Goal: Transaction & Acquisition: Obtain resource

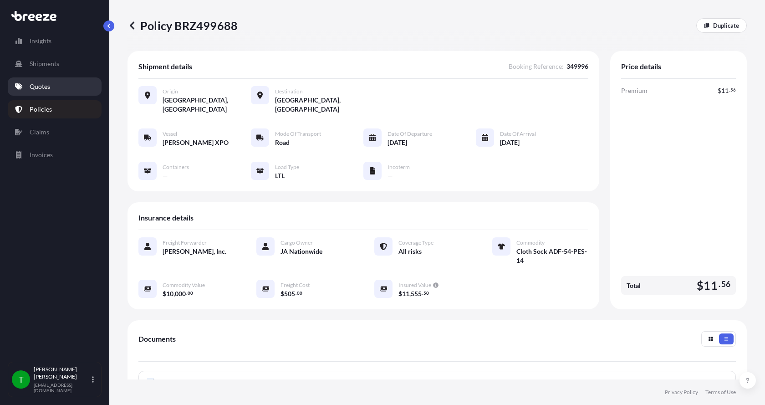
click at [48, 87] on p "Quotes" at bounding box center [40, 86] width 20 height 9
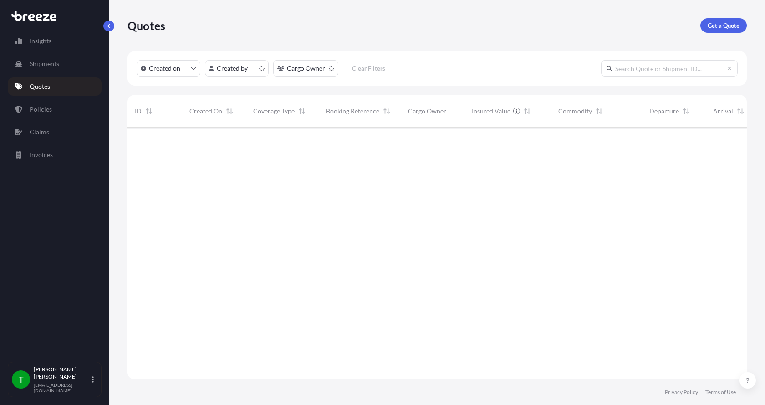
scroll to position [250, 613]
click at [723, 20] on link "Get a Quote" at bounding box center [724, 25] width 46 height 15
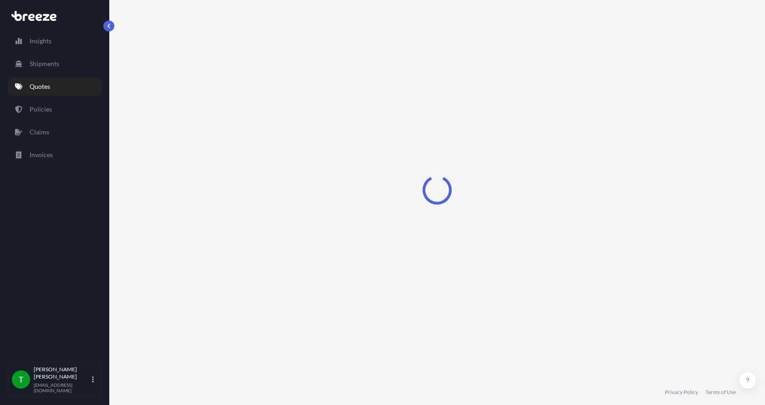
select select "Sea"
select select "1"
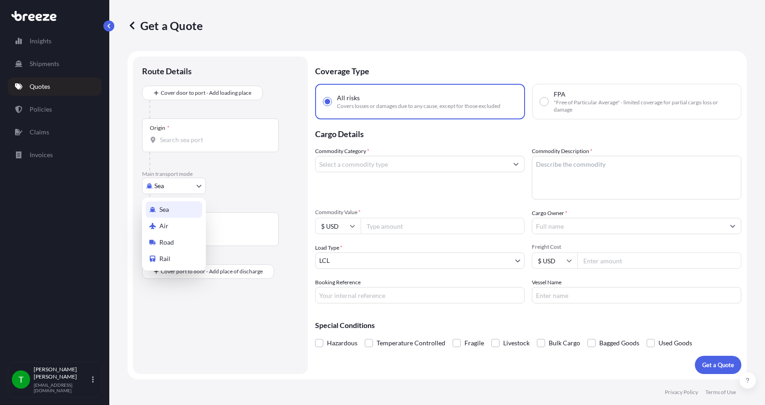
click at [184, 189] on body "Insights Shipments Quotes Policies Claims Invoices T [PERSON_NAME] [EMAIL_ADDRE…" at bounding box center [382, 202] width 765 height 405
click at [171, 239] on span "Road" at bounding box center [166, 242] width 15 height 9
select select "Road"
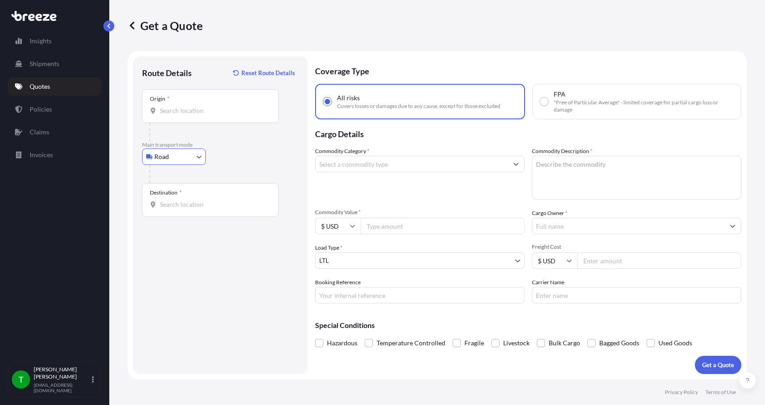
click at [191, 107] on input "Origin *" at bounding box center [213, 110] width 107 height 9
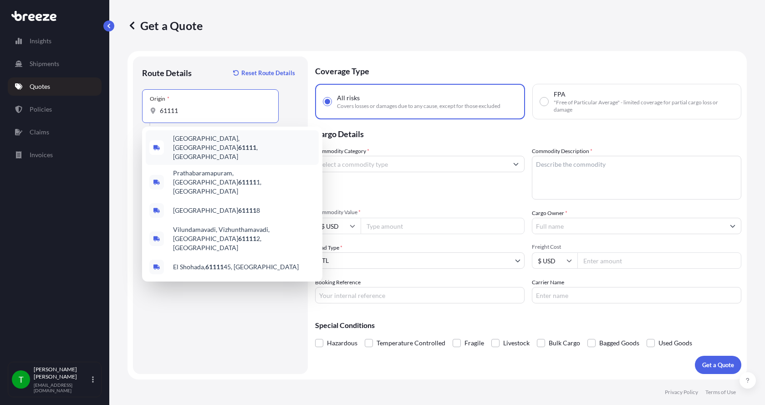
click at [204, 143] on span "[GEOGRAPHIC_DATA] , [GEOGRAPHIC_DATA]" at bounding box center [244, 147] width 142 height 27
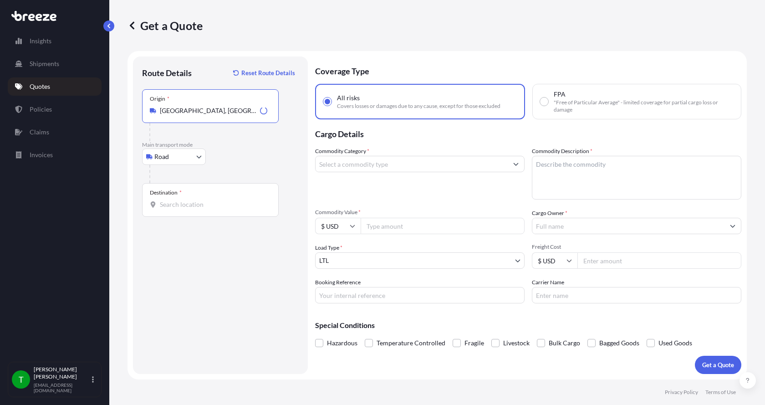
type input "[GEOGRAPHIC_DATA], [GEOGRAPHIC_DATA]"
click at [168, 199] on div "Destination *" at bounding box center [210, 200] width 137 height 34
click at [168, 200] on input "Destination *" at bounding box center [213, 204] width 107 height 9
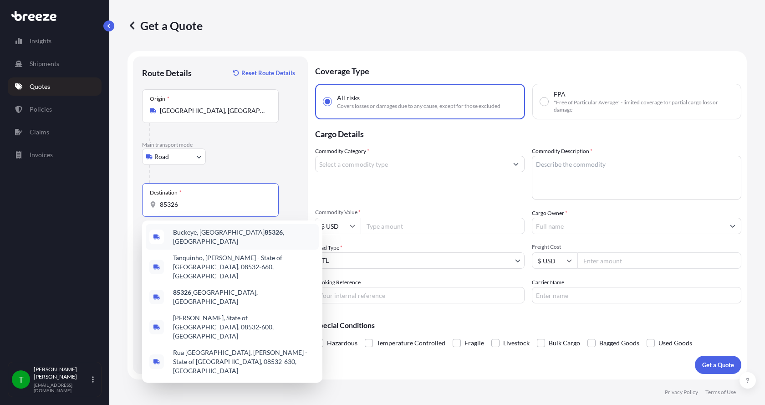
click at [197, 231] on span "Buckeye, AZ 85326 , [GEOGRAPHIC_DATA]" at bounding box center [244, 237] width 142 height 18
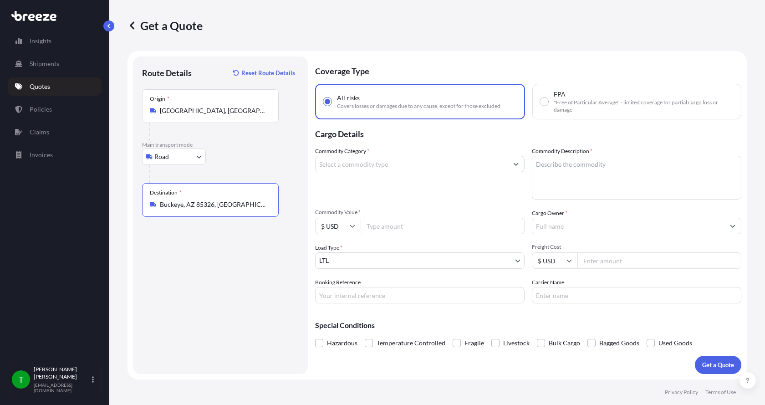
type input "Buckeye, AZ 85326, [GEOGRAPHIC_DATA]"
click at [335, 166] on input "Commodity Category *" at bounding box center [412, 164] width 192 height 16
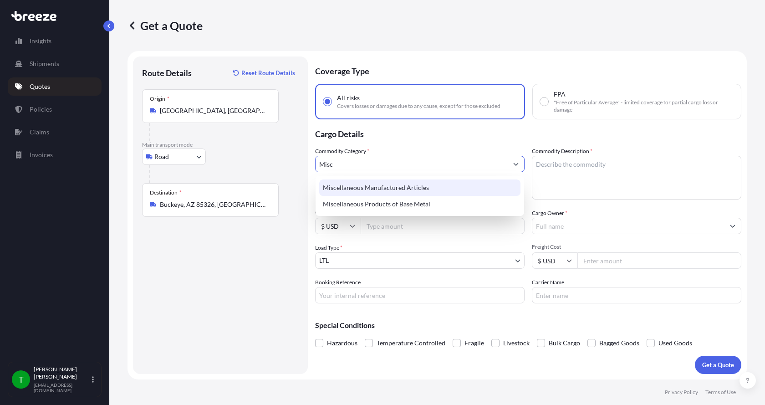
click at [358, 186] on div "Miscellaneous Manufactured Articles" at bounding box center [419, 187] width 201 height 16
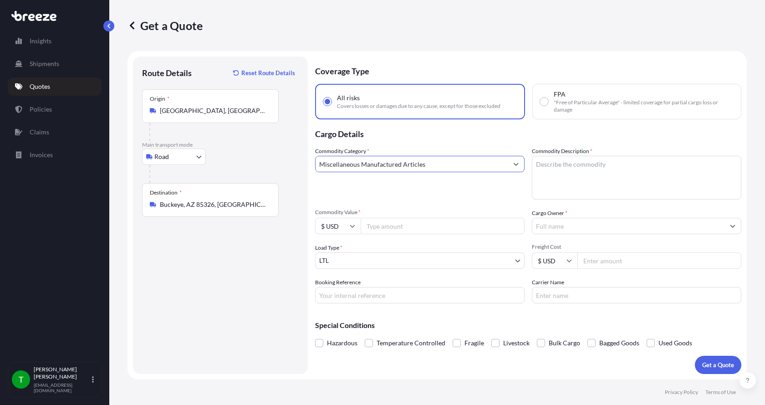
type input "Miscellaneous Manufactured Articles"
click at [562, 157] on textarea "Commodity Description *" at bounding box center [637, 178] width 210 height 44
type textarea "Cloth Sock ADF-54-PES -13"
click at [419, 228] on input "Commodity Value *" at bounding box center [443, 226] width 164 height 16
click at [372, 224] on input "Commodity Value *" at bounding box center [443, 226] width 164 height 16
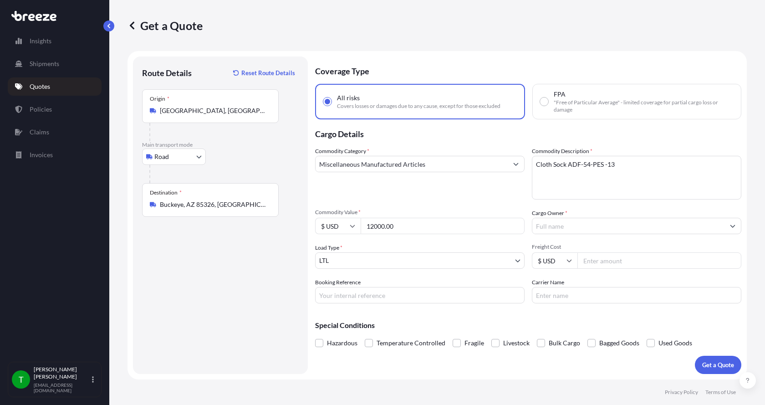
type input "12000.00"
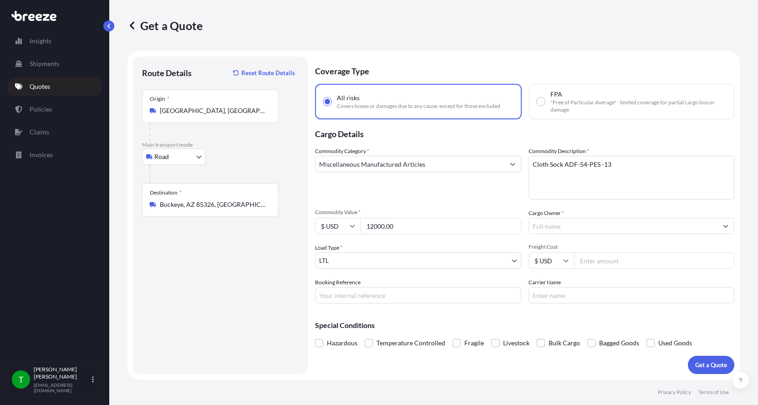
click at [629, 230] on input "Cargo Owner *" at bounding box center [623, 226] width 189 height 16
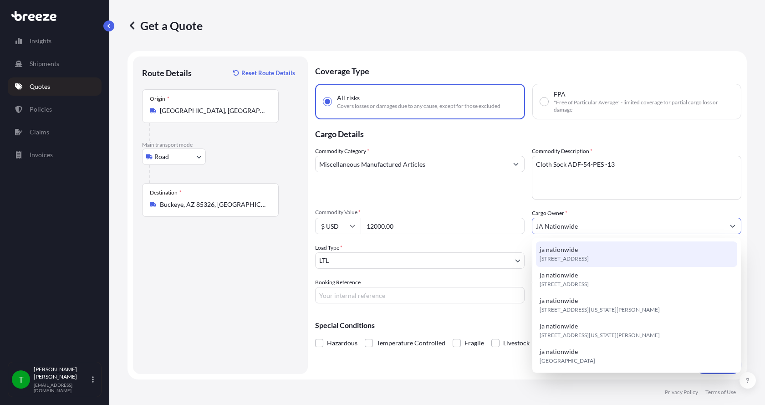
type input "JA Nationwide"
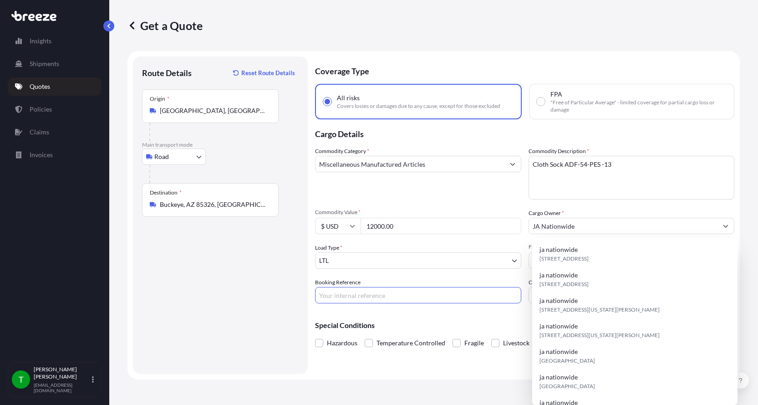
click at [413, 298] on input "Booking Reference" at bounding box center [418, 295] width 206 height 16
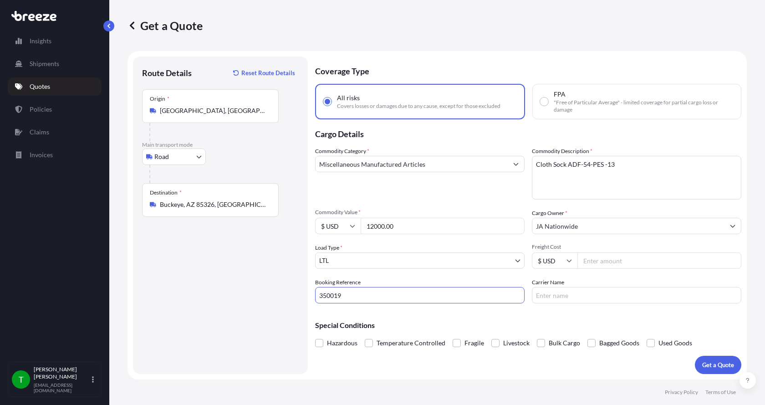
type input "350019"
click at [597, 261] on input "Freight Cost" at bounding box center [660, 260] width 164 height 16
type input "310.00"
click at [587, 289] on input "Carrier Name" at bounding box center [637, 295] width 210 height 16
type input "Roadrunner"
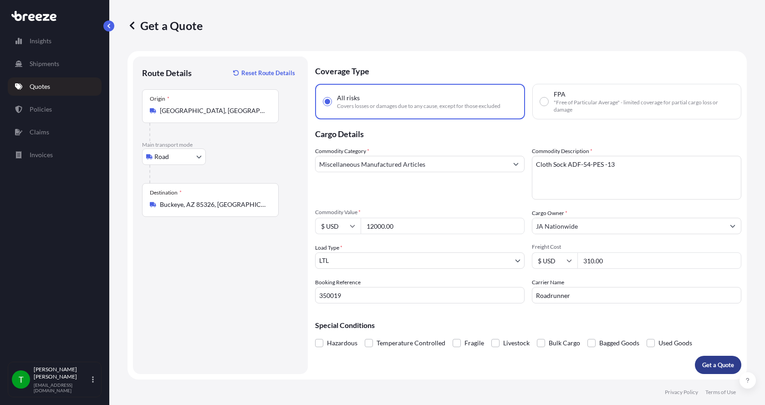
click at [716, 361] on p "Get a Quote" at bounding box center [718, 364] width 32 height 9
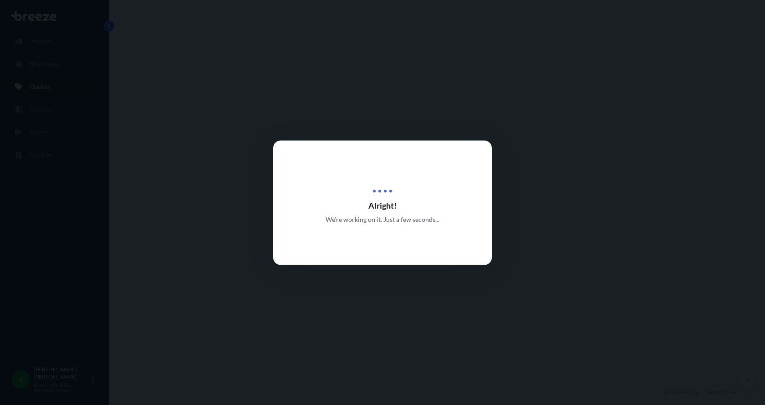
select select "Road"
select select "1"
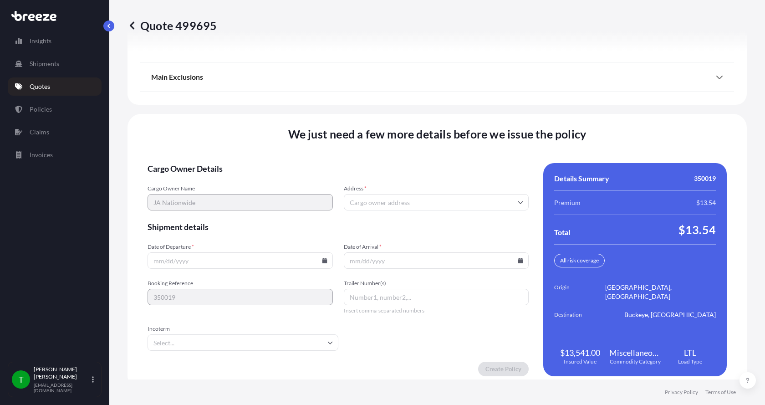
scroll to position [1198, 0]
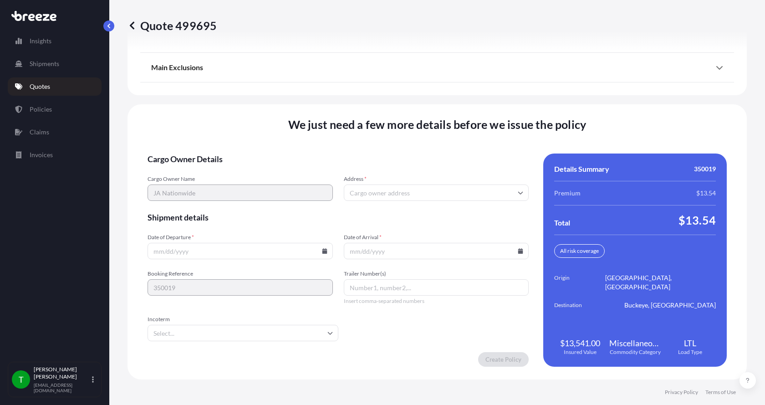
click at [364, 193] on input "Address *" at bounding box center [436, 192] width 185 height 16
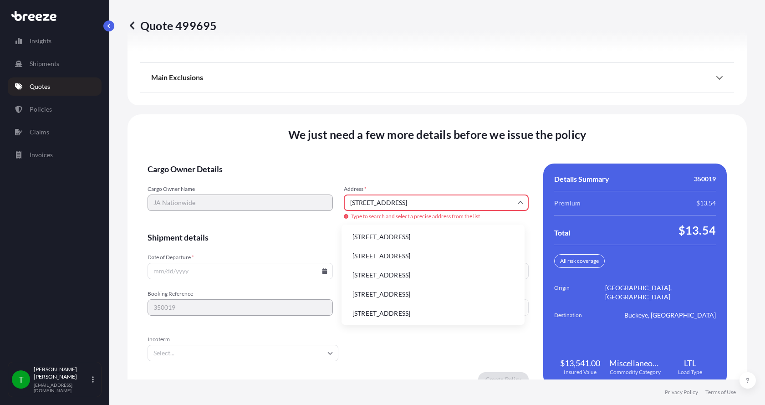
click at [372, 232] on li "[STREET_ADDRESS]" at bounding box center [433, 236] width 176 height 17
type input "[STREET_ADDRESS]"
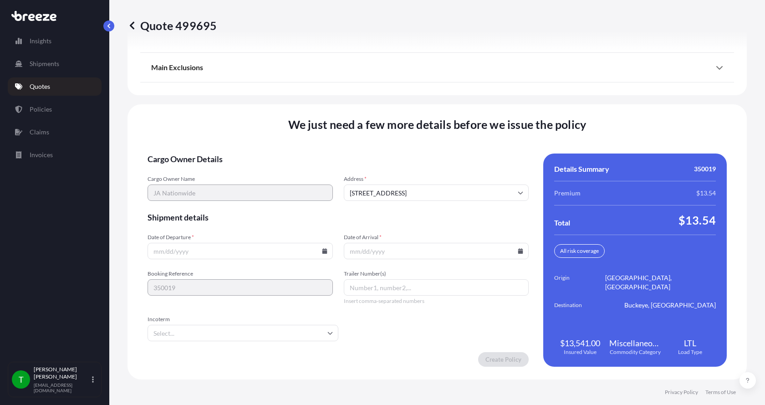
click at [323, 251] on icon at bounding box center [324, 250] width 5 height 5
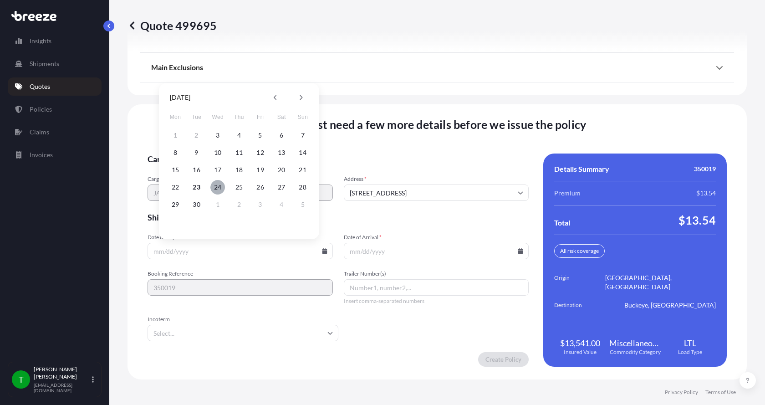
click at [218, 185] on button "24" at bounding box center [217, 187] width 15 height 15
type input "[DATE]"
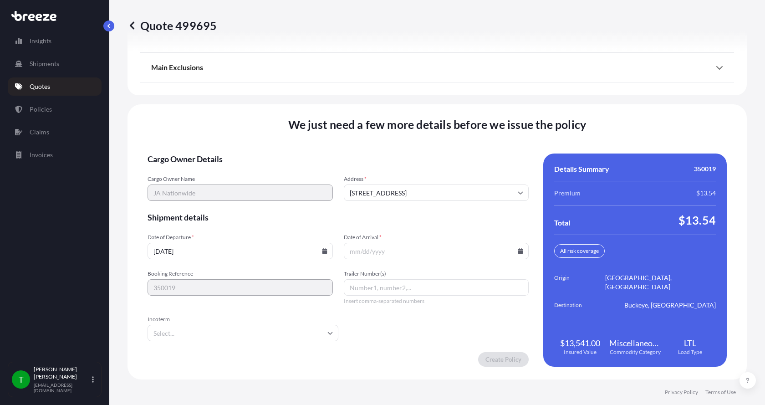
click at [218, 206] on button "24" at bounding box center [223, 210] width 11 height 8
click at [518, 250] on icon at bounding box center [520, 250] width 5 height 5
click at [492, 97] on button at bounding box center [495, 97] width 15 height 15
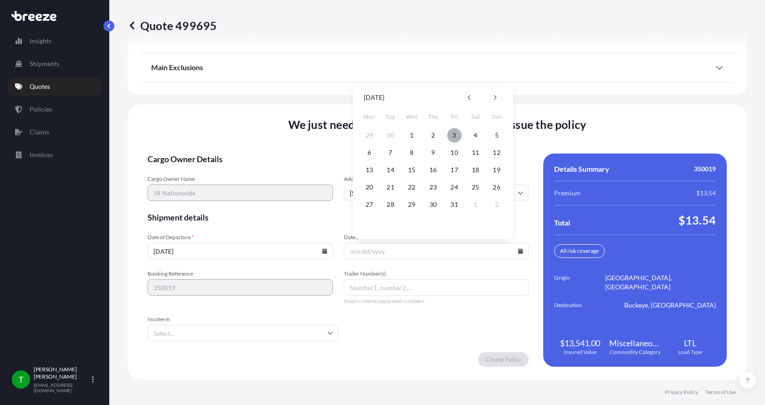
click at [453, 133] on button "3" at bounding box center [454, 135] width 15 height 15
type input "[DATE]"
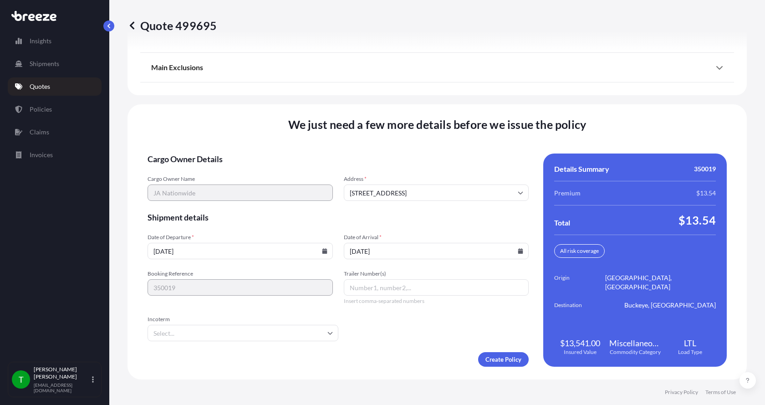
click at [453, 177] on button "3" at bounding box center [449, 181] width 11 height 8
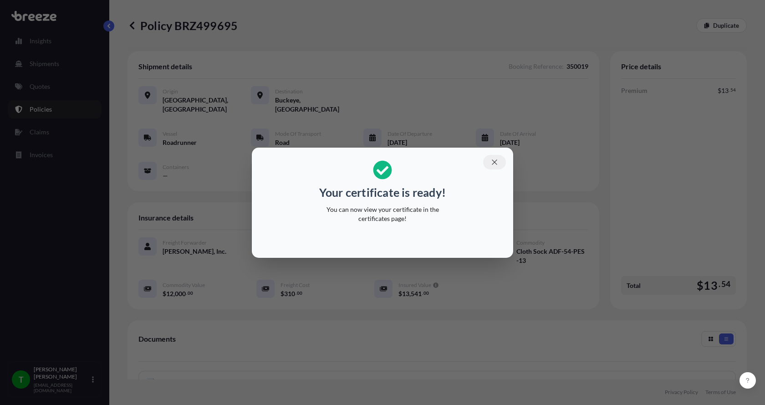
click at [498, 159] on icon "button" at bounding box center [495, 162] width 8 height 8
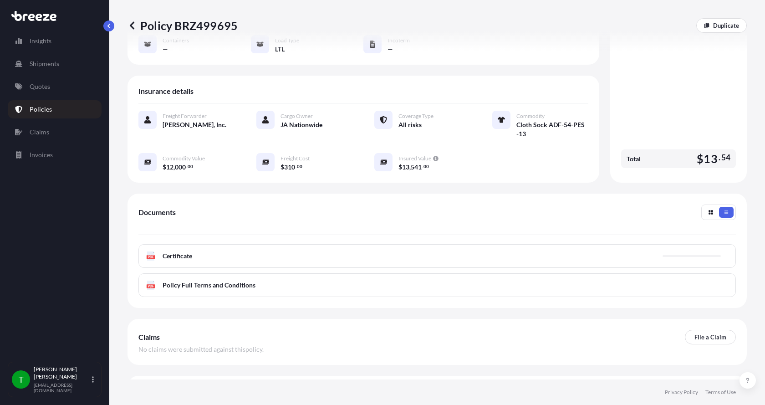
scroll to position [137, 0]
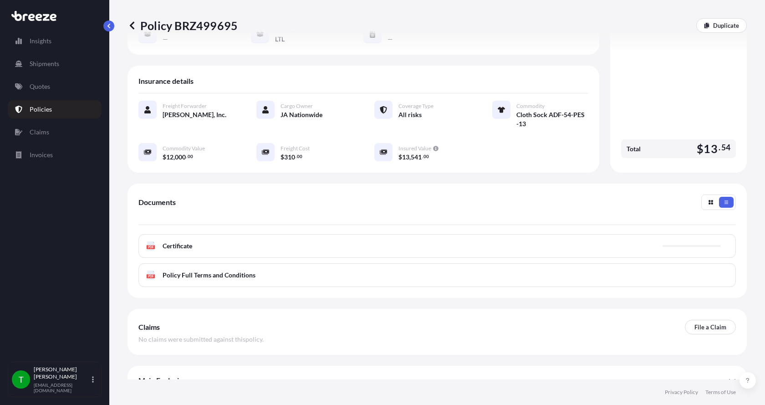
click at [153, 245] on text "PDF" at bounding box center [151, 246] width 6 height 3
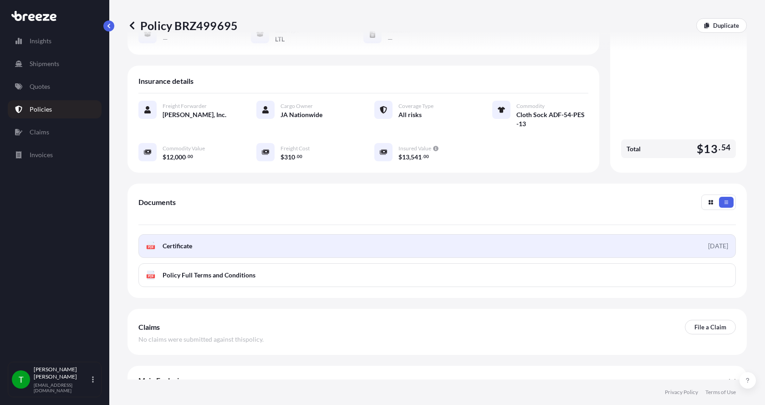
click at [169, 241] on span "Certificate" at bounding box center [178, 245] width 30 height 9
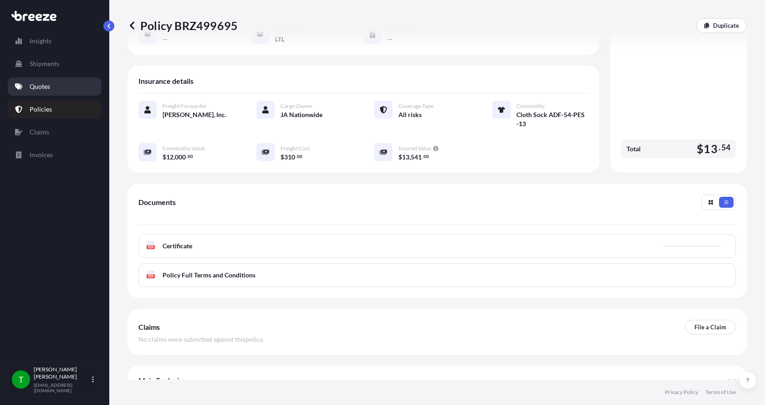
click at [38, 86] on p "Quotes" at bounding box center [40, 86] width 20 height 9
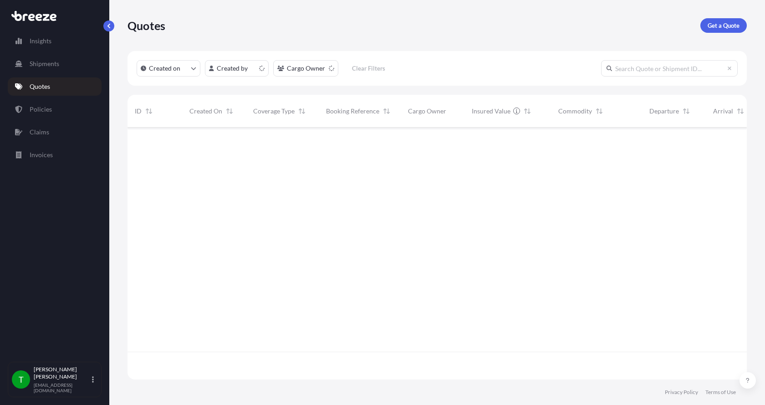
scroll to position [250, 613]
click at [717, 26] on p "Get a Quote" at bounding box center [724, 25] width 32 height 9
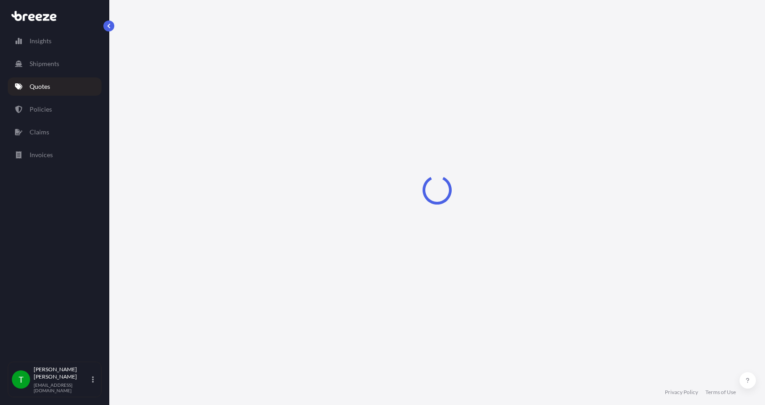
select select "Sea"
select select "1"
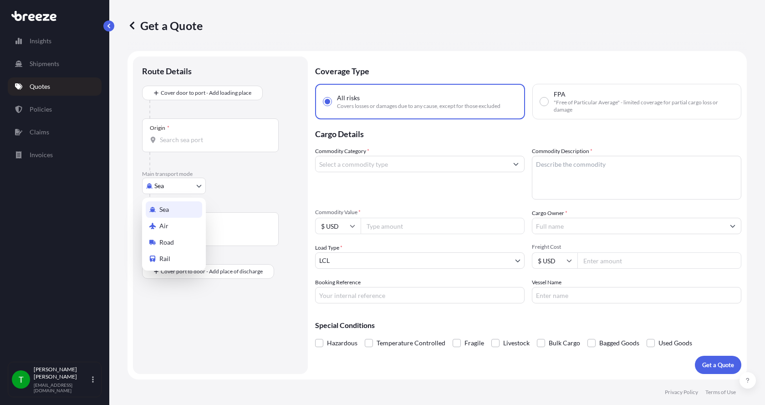
click at [170, 189] on body "Insights Shipments Quotes Policies Claims Invoices T [PERSON_NAME] [EMAIL_ADDRE…" at bounding box center [382, 202] width 765 height 405
click at [166, 244] on span "Road" at bounding box center [166, 242] width 15 height 9
select select "Road"
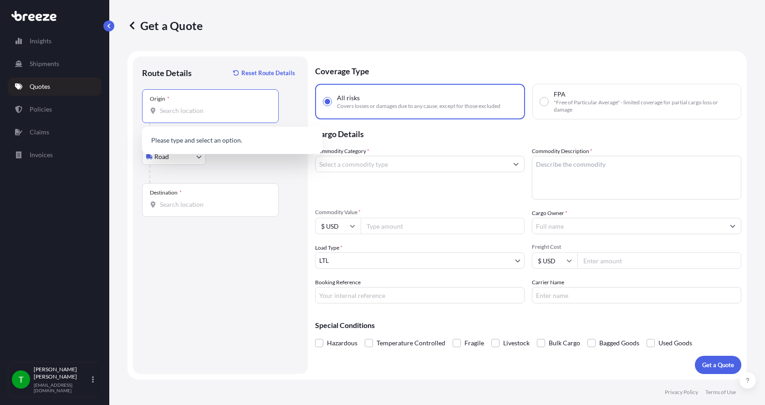
click at [174, 112] on input "Origin *" at bounding box center [213, 110] width 107 height 9
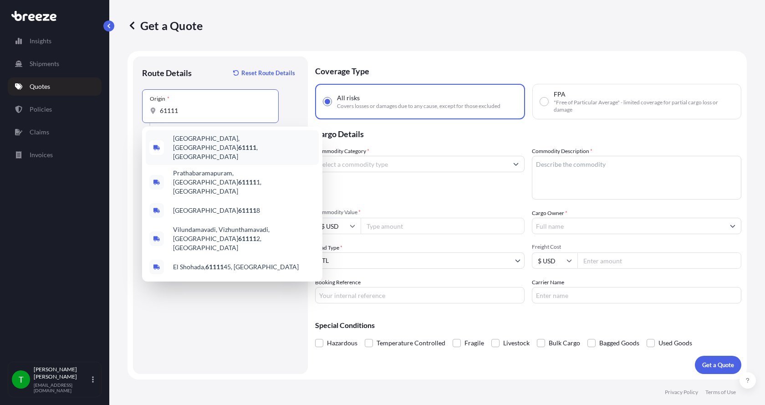
click at [198, 143] on span "[GEOGRAPHIC_DATA] , [GEOGRAPHIC_DATA]" at bounding box center [244, 147] width 142 height 27
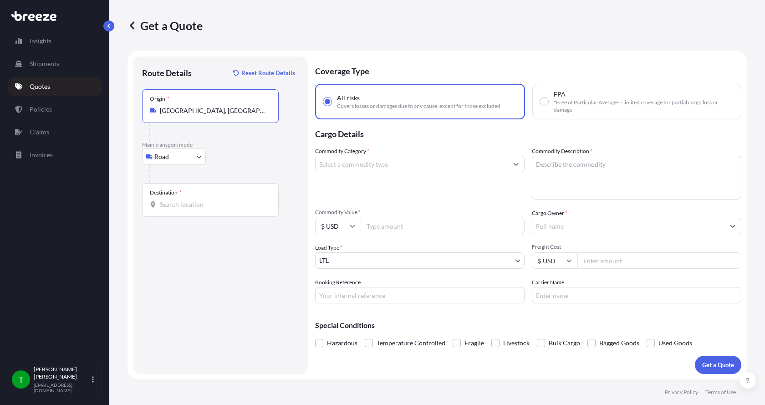
type input "[GEOGRAPHIC_DATA], [GEOGRAPHIC_DATA]"
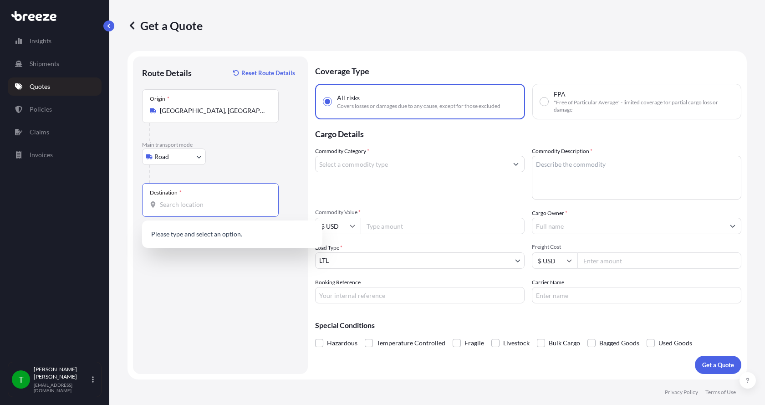
click at [162, 201] on input "Destination *" at bounding box center [213, 204] width 107 height 9
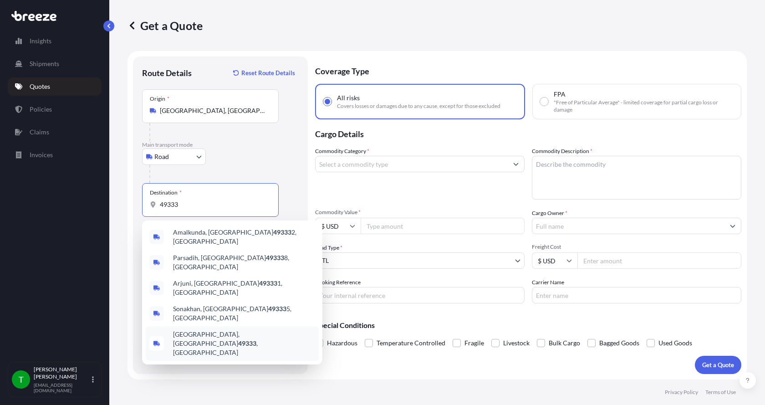
click at [187, 330] on span "[GEOGRAPHIC_DATA] , [GEOGRAPHIC_DATA]" at bounding box center [244, 343] width 142 height 27
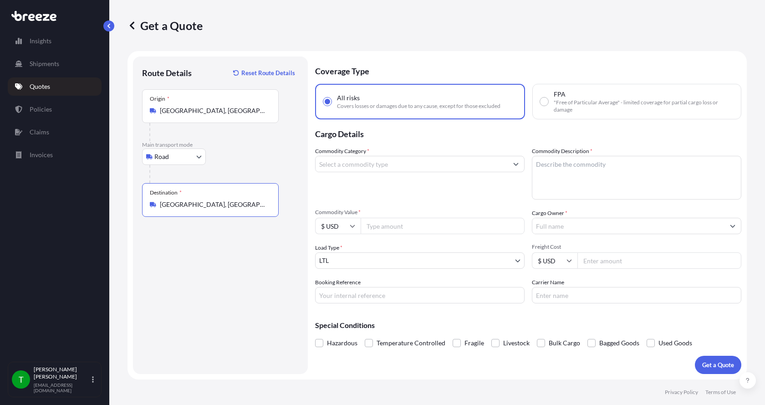
type input "[GEOGRAPHIC_DATA], [GEOGRAPHIC_DATA]"
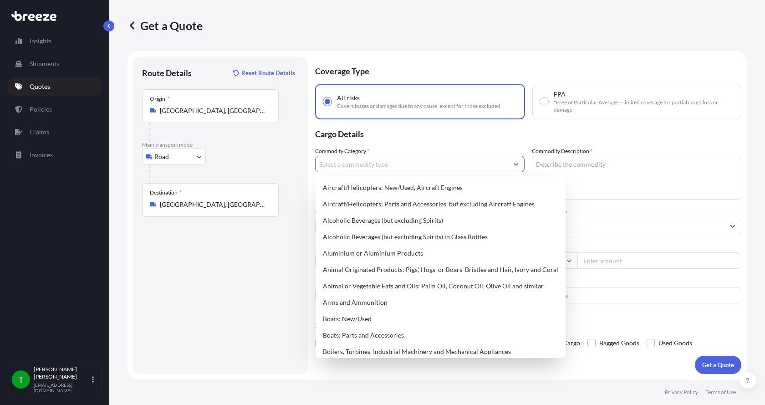
click at [362, 165] on input "Commodity Category *" at bounding box center [412, 164] width 192 height 16
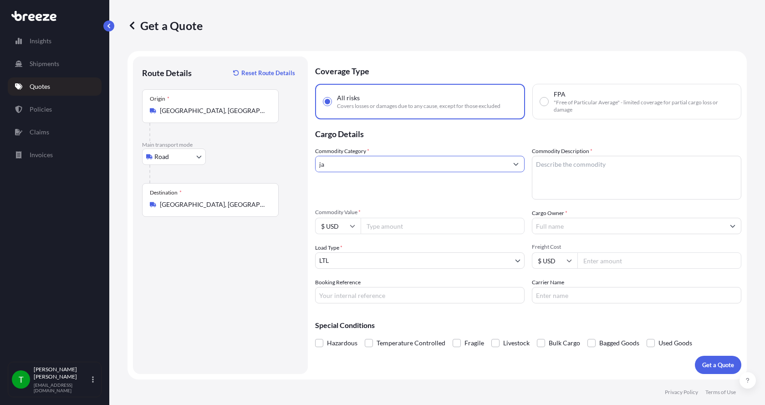
type input "j"
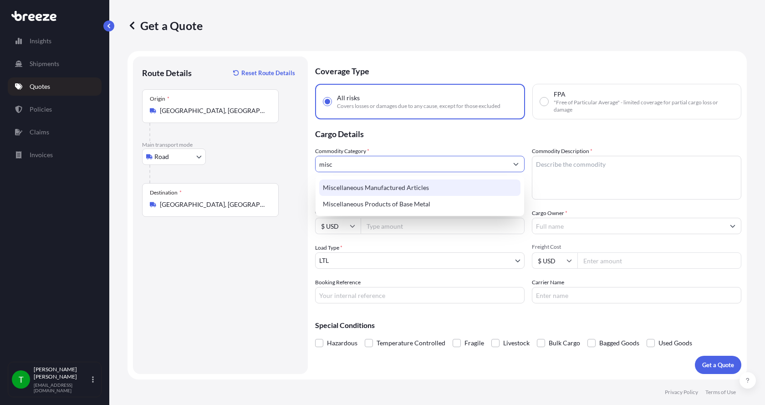
click at [363, 189] on div "Miscellaneous Manufactured Articles" at bounding box center [419, 187] width 201 height 16
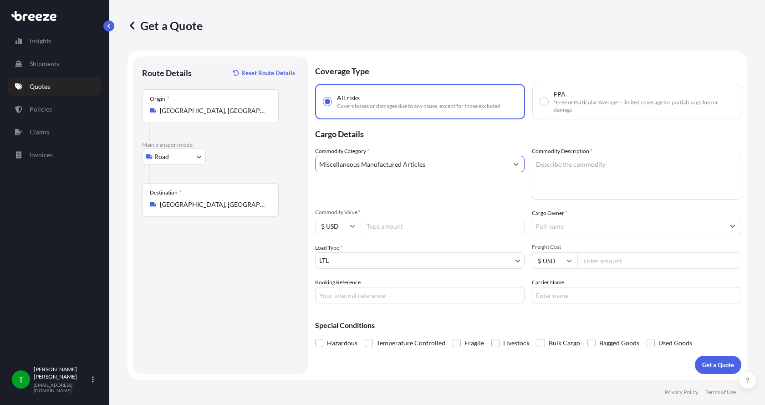
type input "Miscellaneous Manufactured Articles"
click at [551, 167] on textarea "Commodity Description *" at bounding box center [637, 178] width 210 height 44
type textarea "Winch Assy"
click at [391, 226] on input "Commodity Value *" at bounding box center [443, 226] width 164 height 16
click at [373, 226] on input "Commodity Value *" at bounding box center [443, 226] width 164 height 16
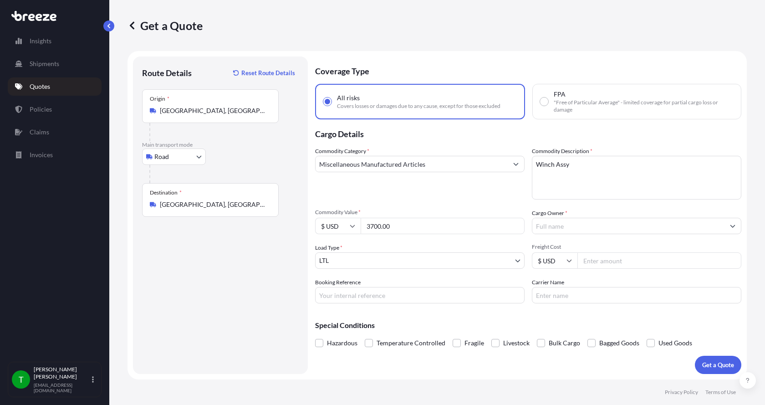
type input "3700.00"
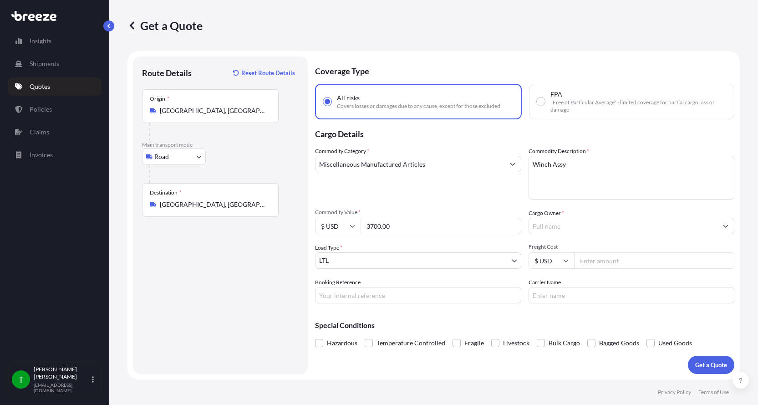
click at [549, 229] on input "Cargo Owner *" at bounding box center [623, 226] width 189 height 16
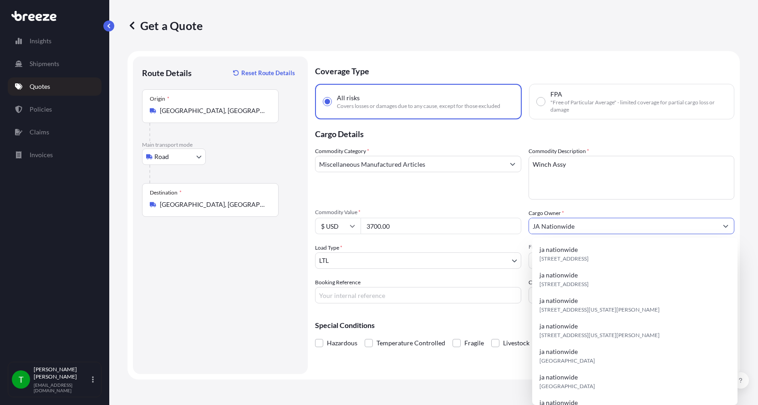
type input "JA Nationwide"
click at [342, 293] on input "Booking Reference" at bounding box center [418, 295] width 206 height 16
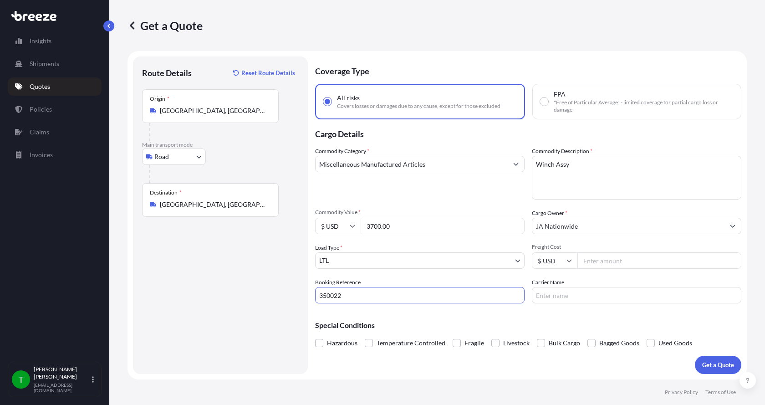
type input "350022"
click at [595, 263] on input "Freight Cost" at bounding box center [660, 260] width 164 height 16
type input "195.00"
click at [562, 296] on input "Carrier Name" at bounding box center [637, 295] width 210 height 16
type input "[GEOGRAPHIC_DATA]"
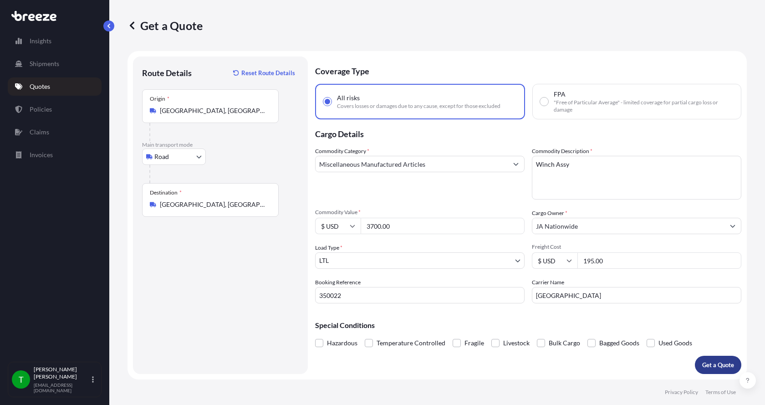
click at [736, 363] on button "Get a Quote" at bounding box center [718, 365] width 46 height 18
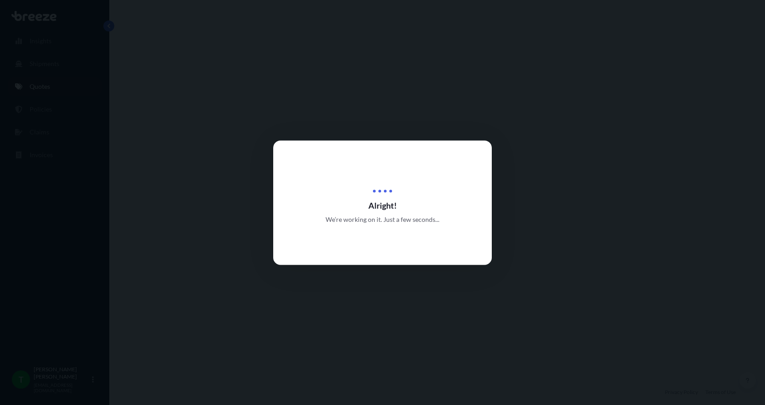
select select "Road"
select select "1"
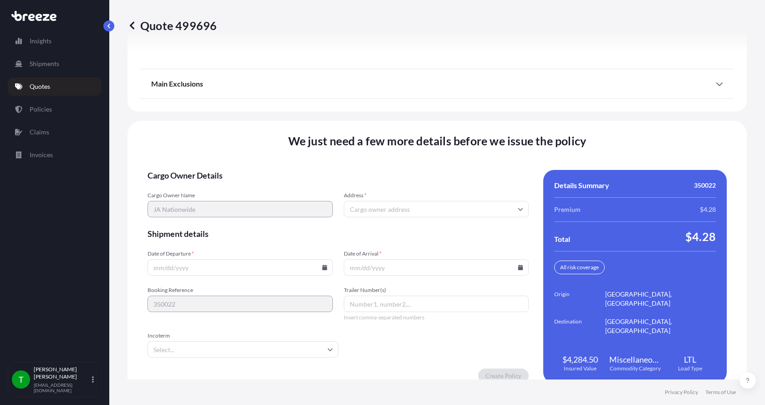
scroll to position [1198, 0]
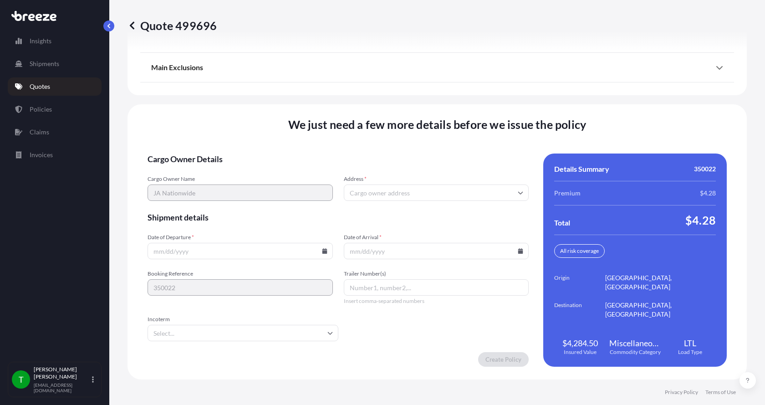
click at [368, 194] on input "Address *" at bounding box center [436, 192] width 185 height 16
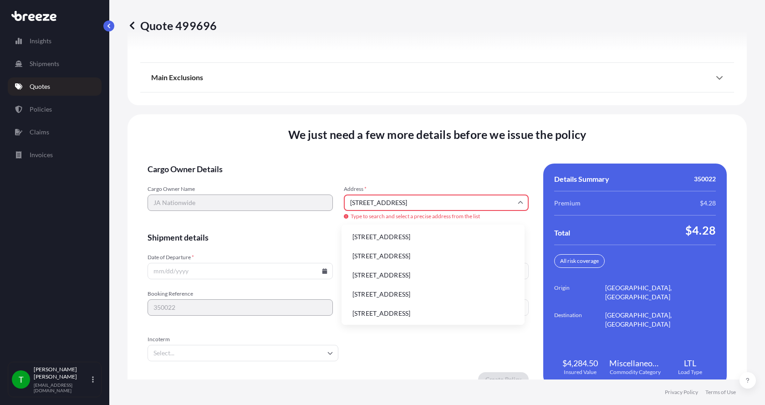
click at [377, 234] on li "[STREET_ADDRESS]" at bounding box center [433, 236] width 176 height 17
type input "[STREET_ADDRESS]"
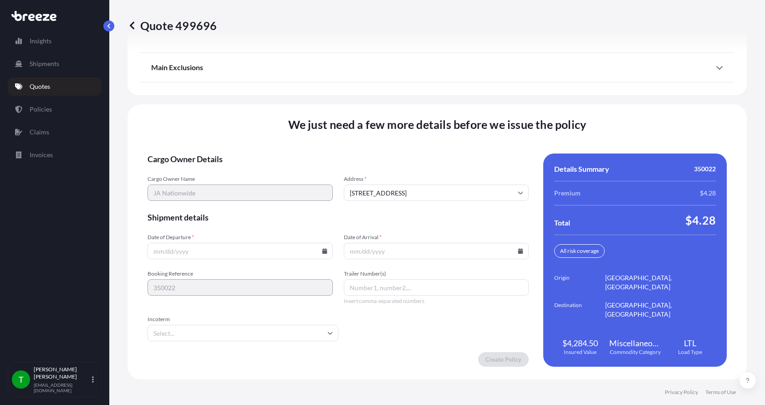
click at [322, 251] on icon at bounding box center [324, 250] width 5 height 5
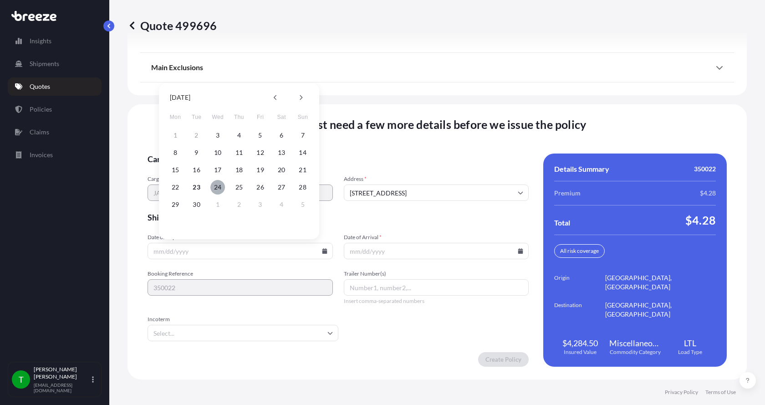
click at [215, 186] on button "24" at bounding box center [217, 187] width 15 height 15
type input "[DATE]"
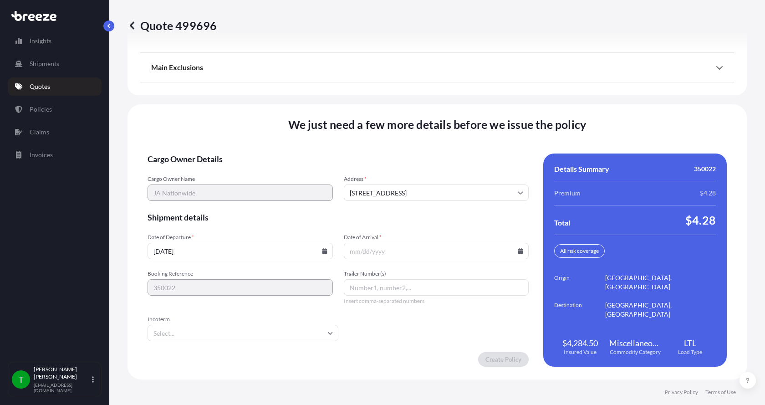
click at [218, 206] on button "24" at bounding box center [223, 210] width 11 height 8
click at [518, 253] on icon at bounding box center [520, 250] width 5 height 5
click at [497, 97] on button at bounding box center [495, 97] width 15 height 15
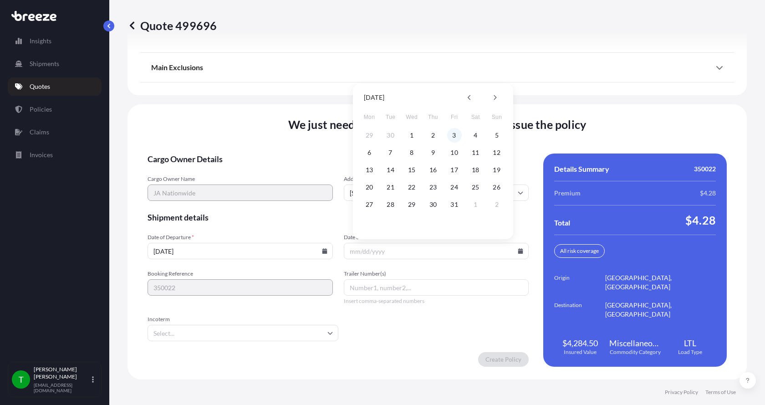
click at [453, 136] on button "3" at bounding box center [454, 135] width 15 height 15
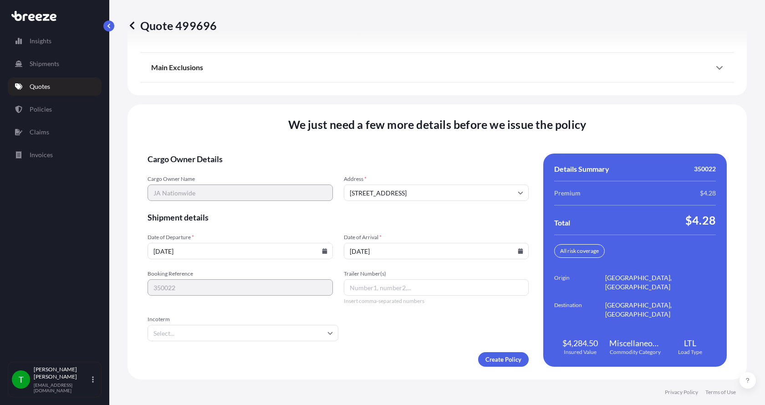
type input "[DATE]"
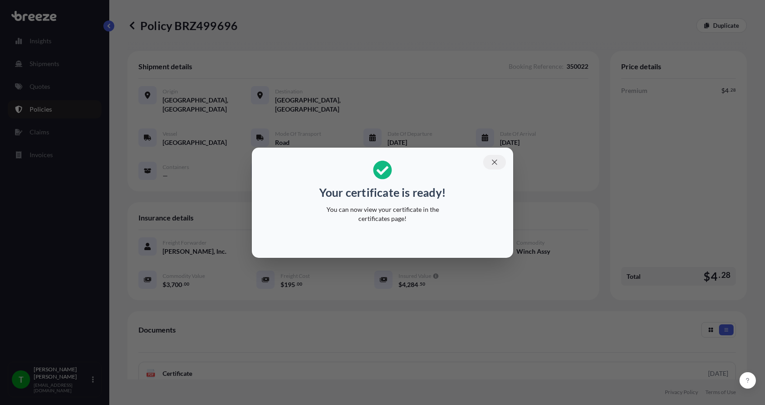
click at [495, 159] on icon "button" at bounding box center [495, 162] width 8 height 8
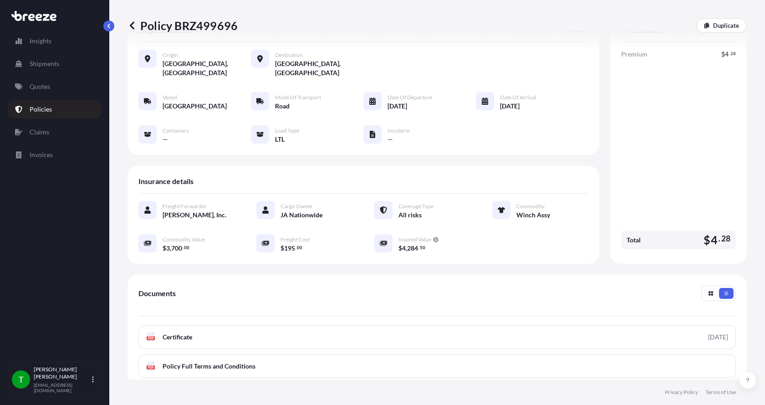
scroll to position [134, 0]
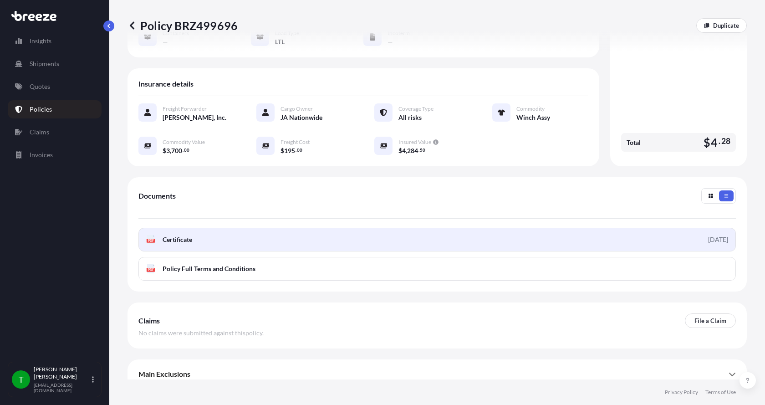
click at [148, 235] on icon at bounding box center [151, 239] width 8 height 9
